Goal: Information Seeking & Learning: Learn about a topic

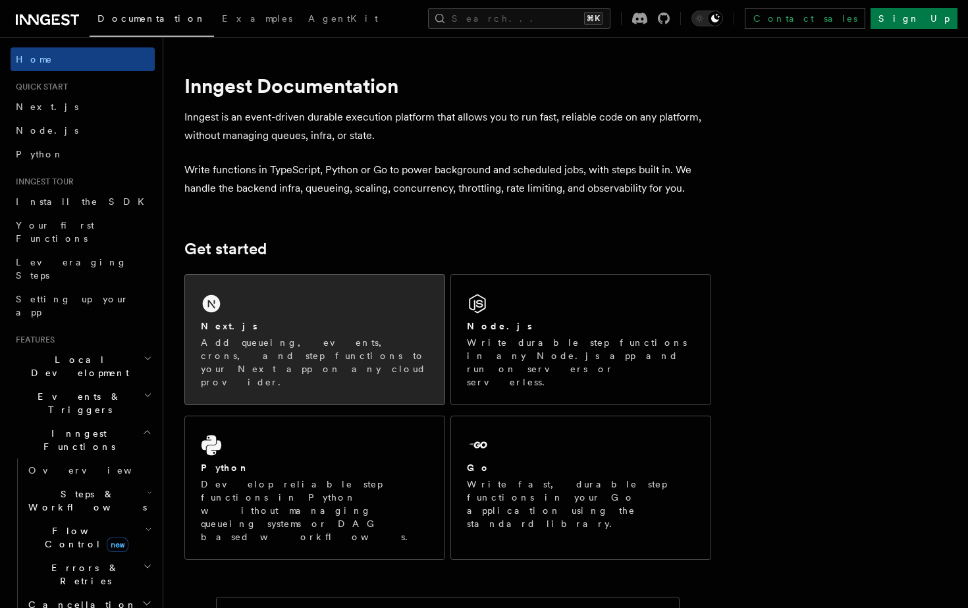
click at [262, 285] on div "Next.js Add queueing, events, crons, and step functions to your Next app on any…" at bounding box center [315, 340] width 260 height 130
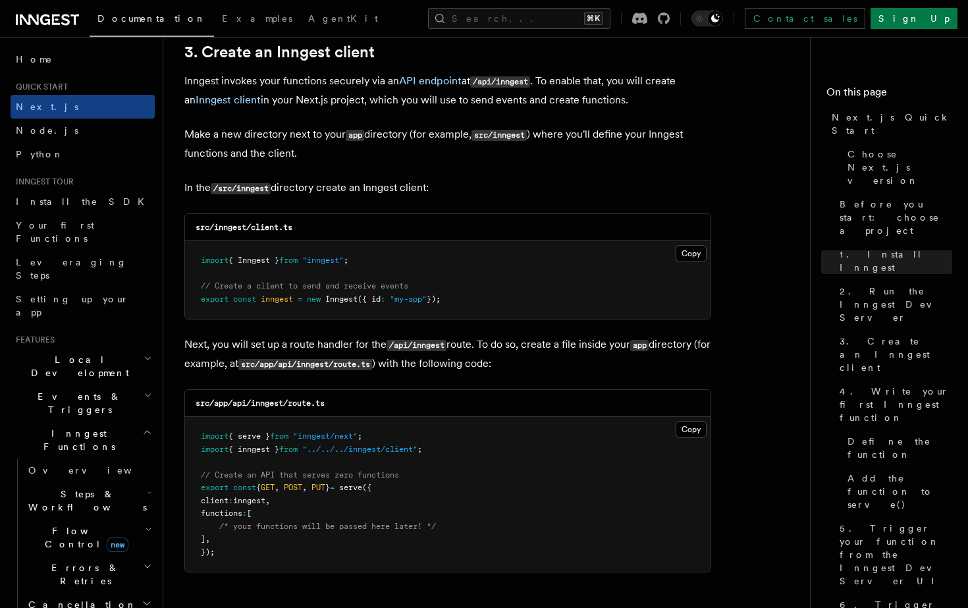
scroll to position [1566, 0]
click at [45, 126] on span "Node.js" at bounding box center [47, 130] width 63 height 11
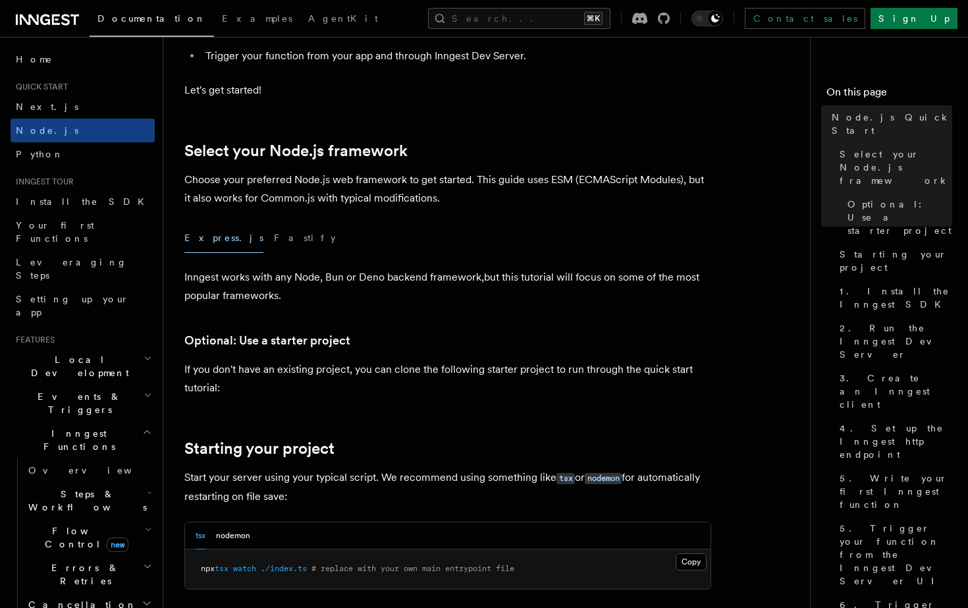
scroll to position [246, 0]
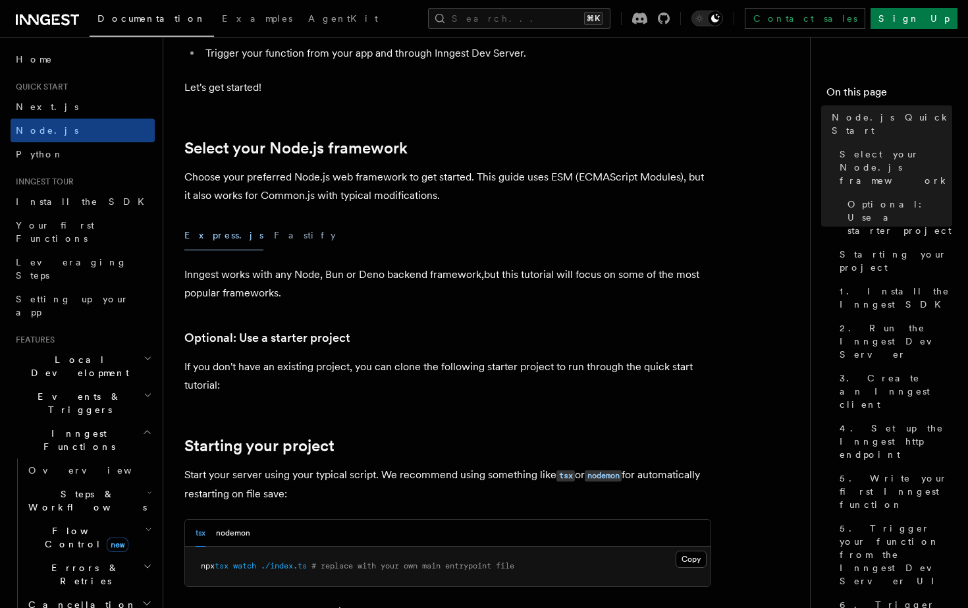
click at [72, 105] on link "Next.js" at bounding box center [83, 107] width 144 height 24
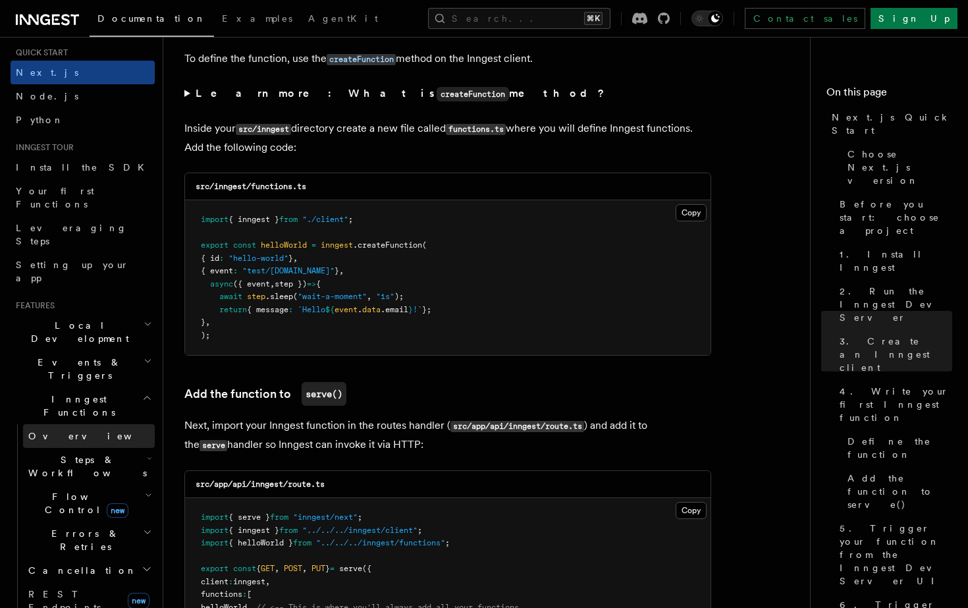
scroll to position [53, 0]
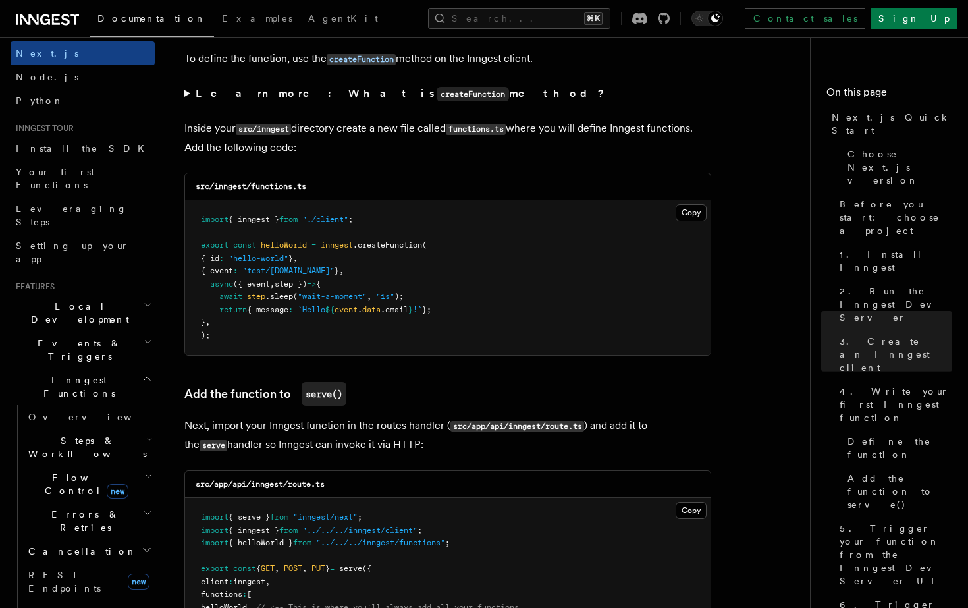
click at [115, 429] on h2 "Steps & Workflows" at bounding box center [89, 447] width 132 height 37
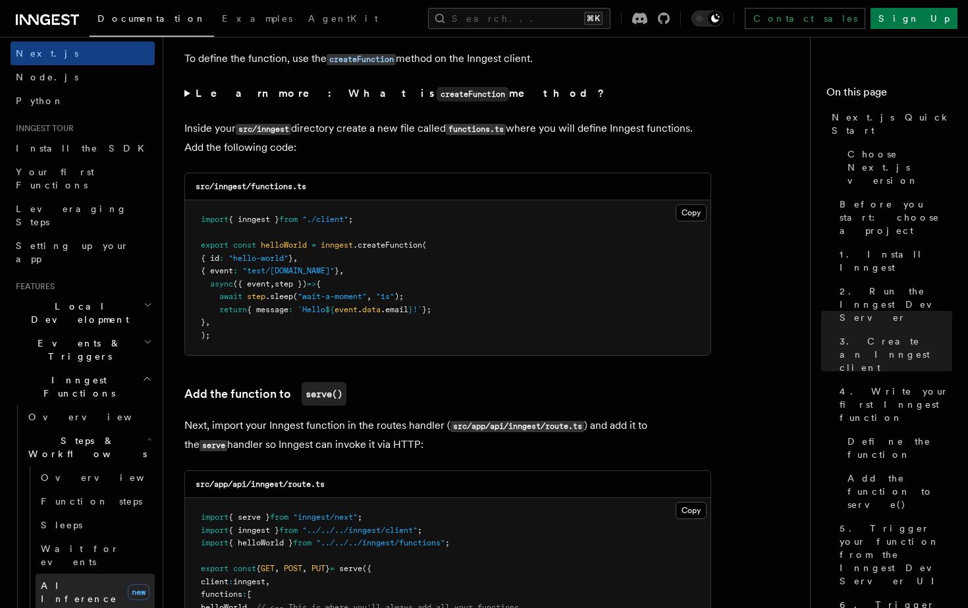
click at [64, 580] on span "AI Inference" at bounding box center [79, 592] width 76 height 24
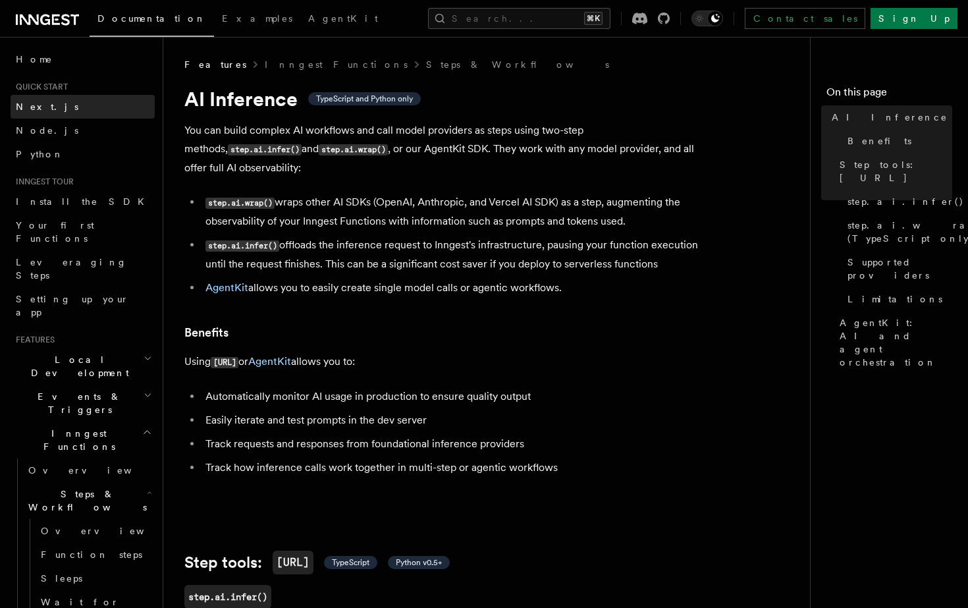
click at [59, 115] on link "Next.js" at bounding box center [83, 107] width 144 height 24
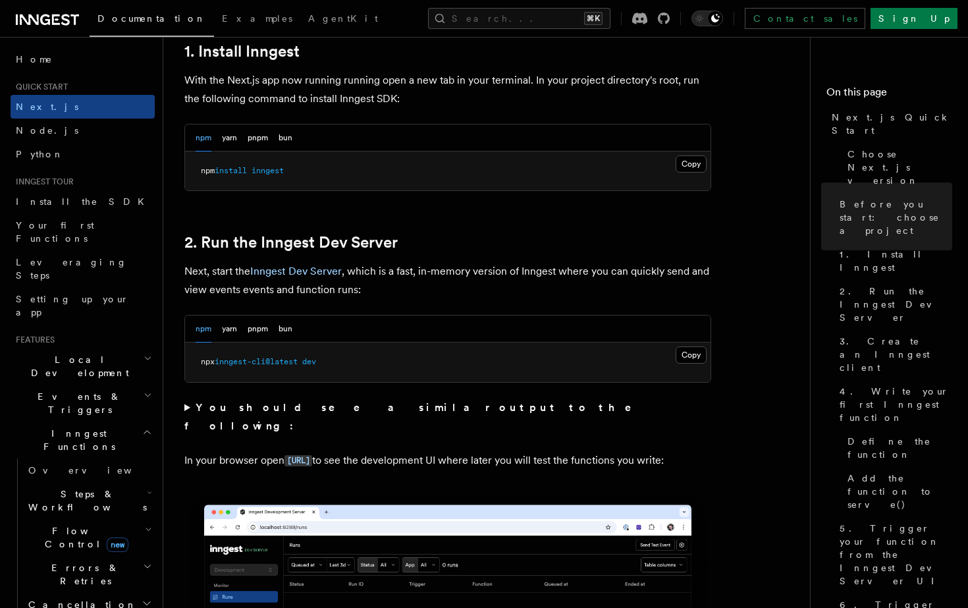
scroll to position [756, 0]
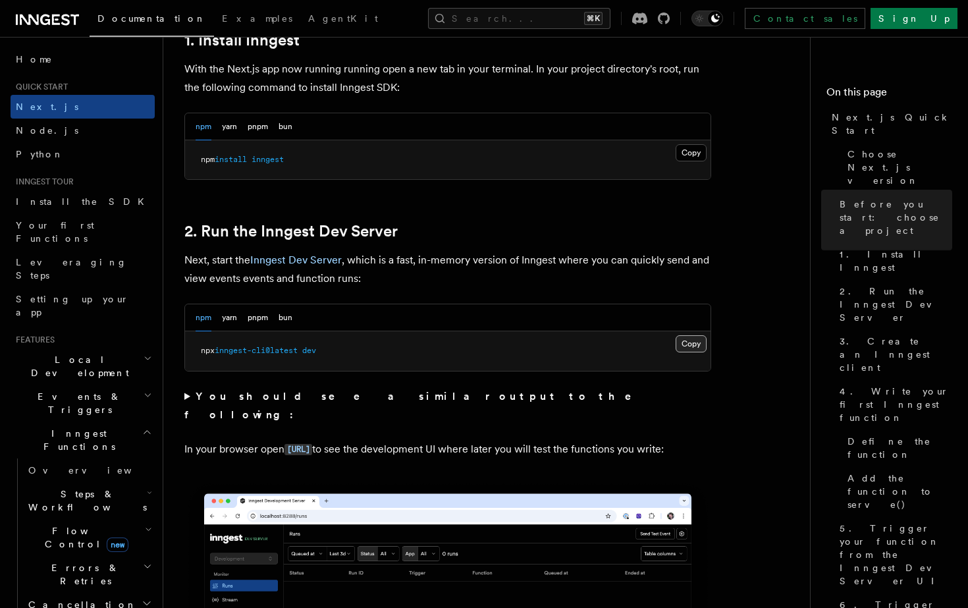
click at [687, 346] on button "Copy Copied" at bounding box center [691, 343] width 31 height 17
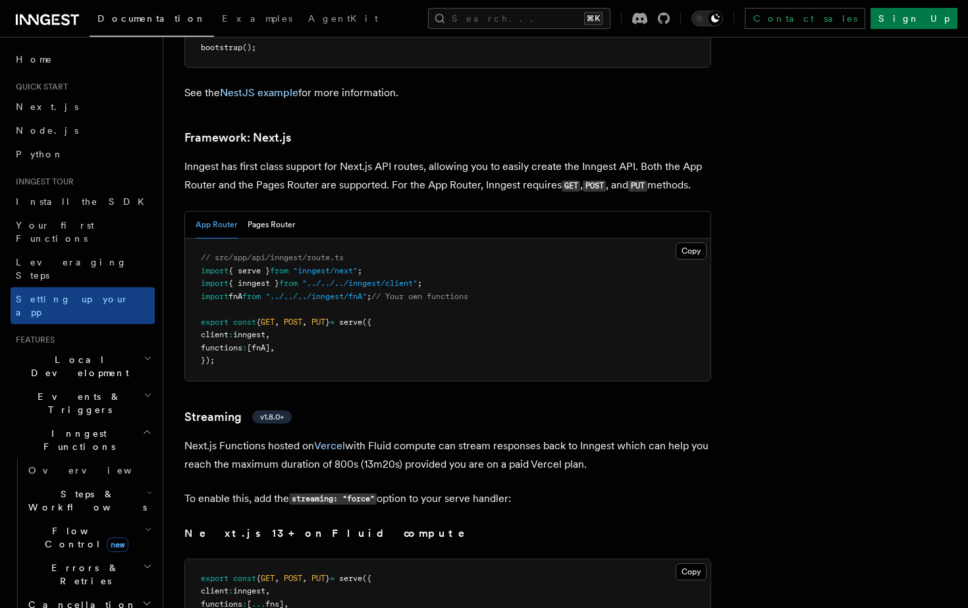
scroll to position [8539, 0]
